Goal: Information Seeking & Learning: Learn about a topic

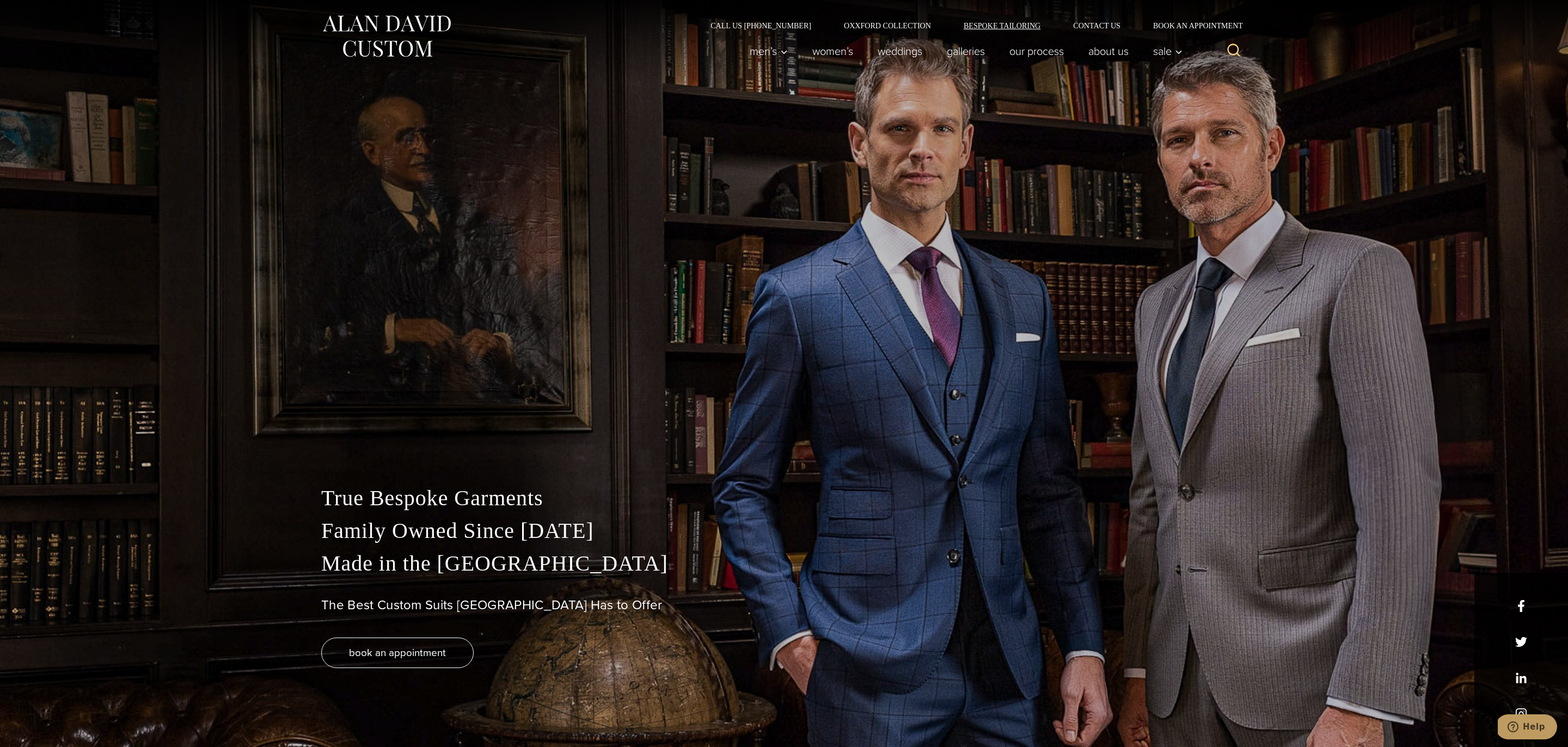
click at [992, 29] on link "Bespoke Tailoring" at bounding box center [1002, 26] width 110 height 8
